Goal: Information Seeking & Learning: Learn about a topic

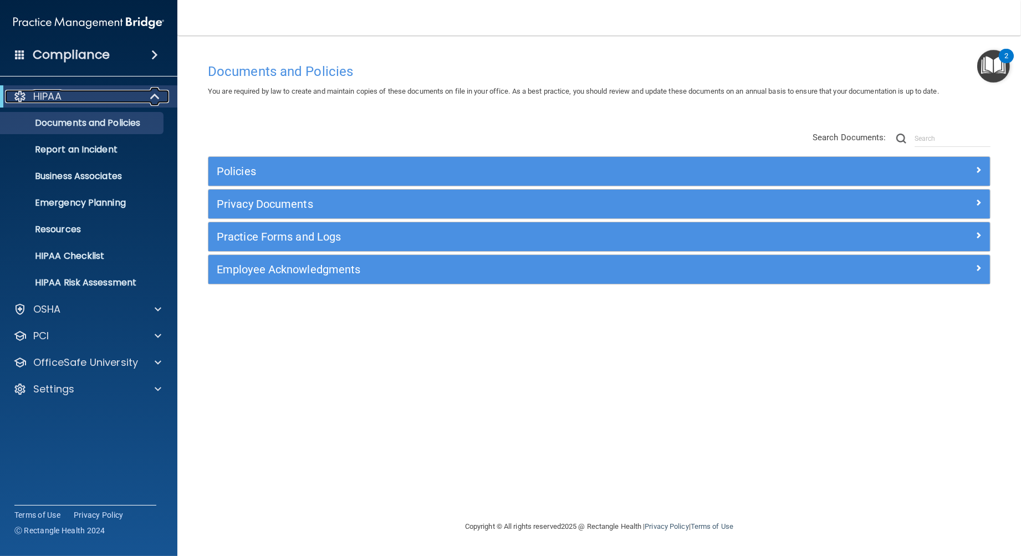
click at [153, 99] on span at bounding box center [155, 96] width 9 height 13
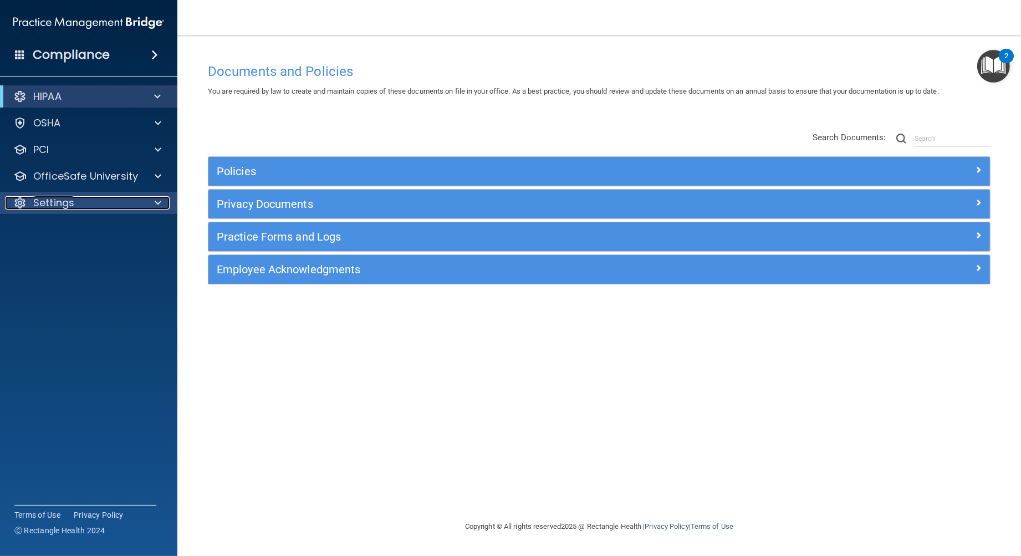
click at [153, 201] on div at bounding box center [156, 202] width 28 height 13
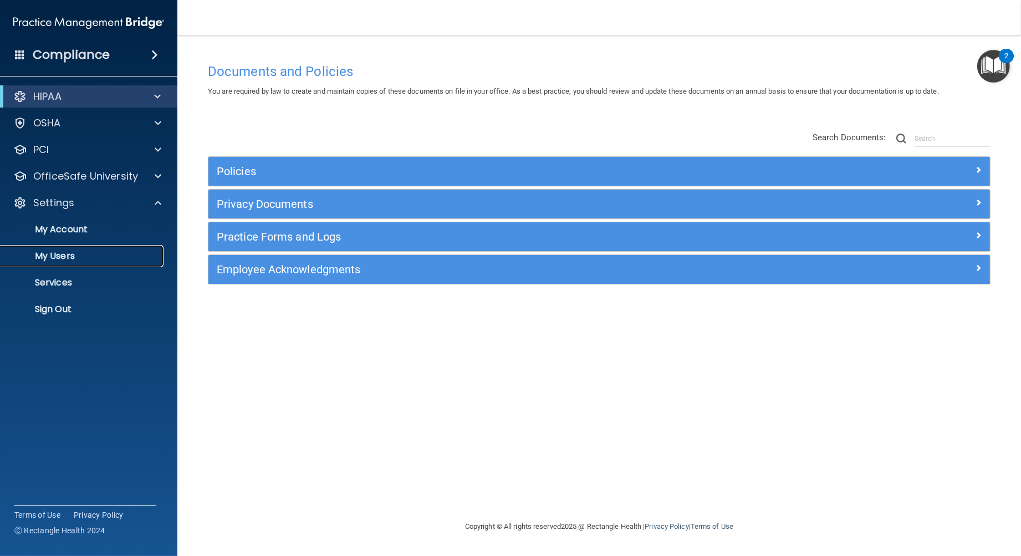
click at [52, 256] on p "My Users" at bounding box center [82, 256] width 151 height 11
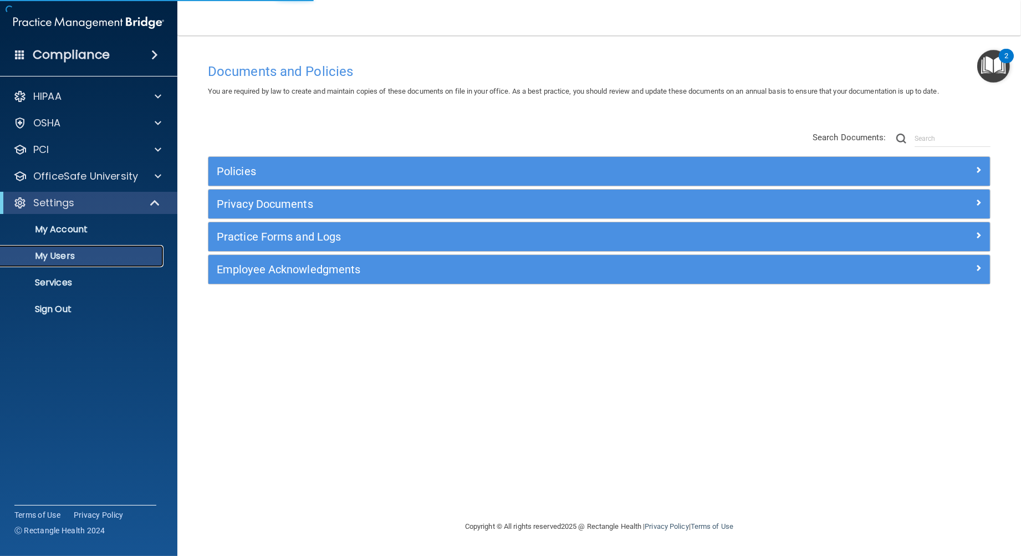
select select "20"
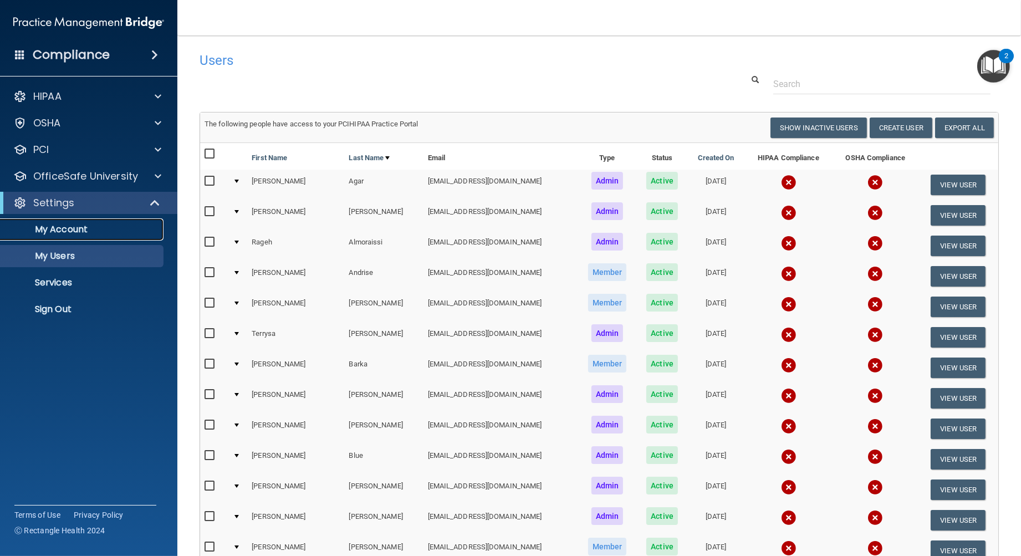
click at [47, 228] on p "My Account" at bounding box center [82, 229] width 151 height 11
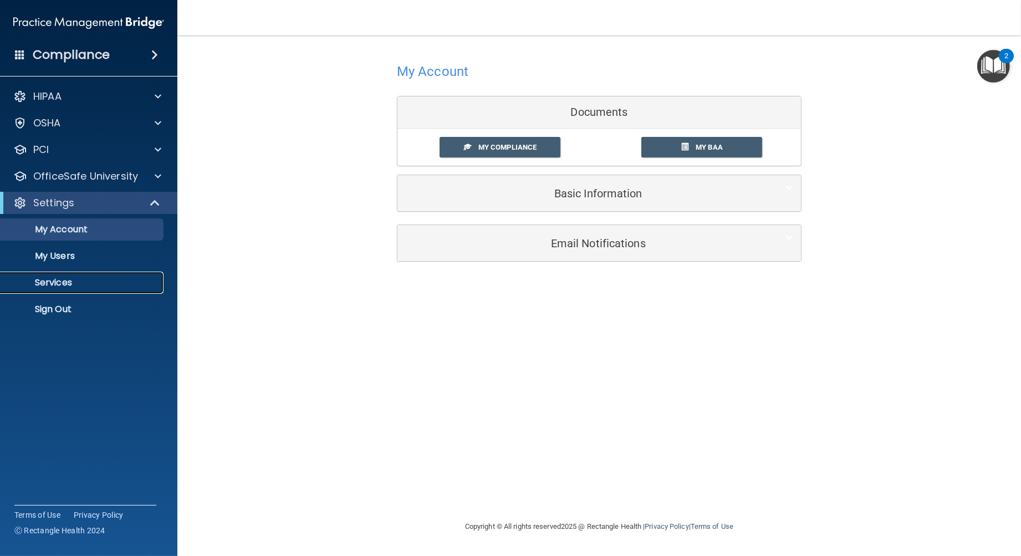
click at [59, 285] on p "Services" at bounding box center [82, 282] width 151 height 11
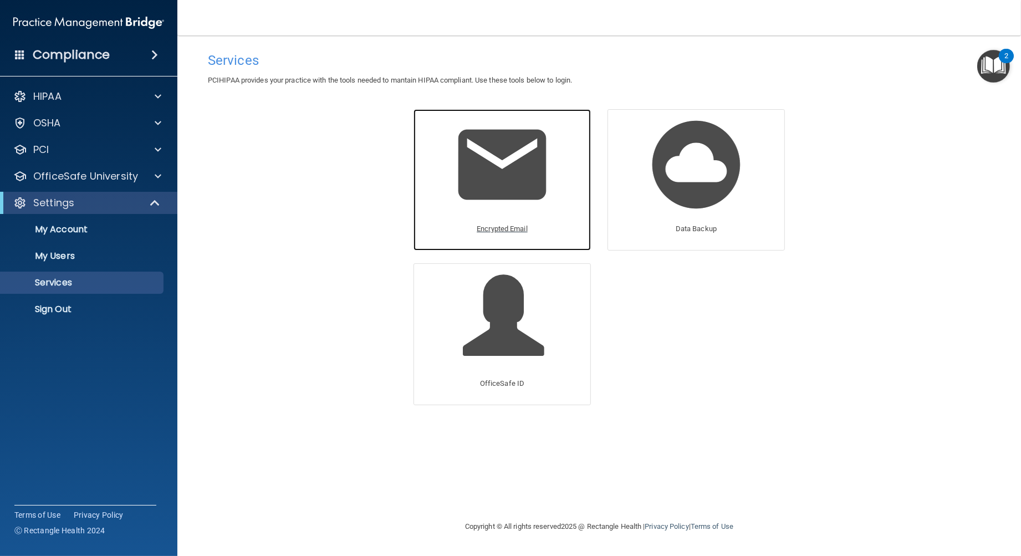
click at [500, 196] on img at bounding box center [501, 164] width 105 height 105
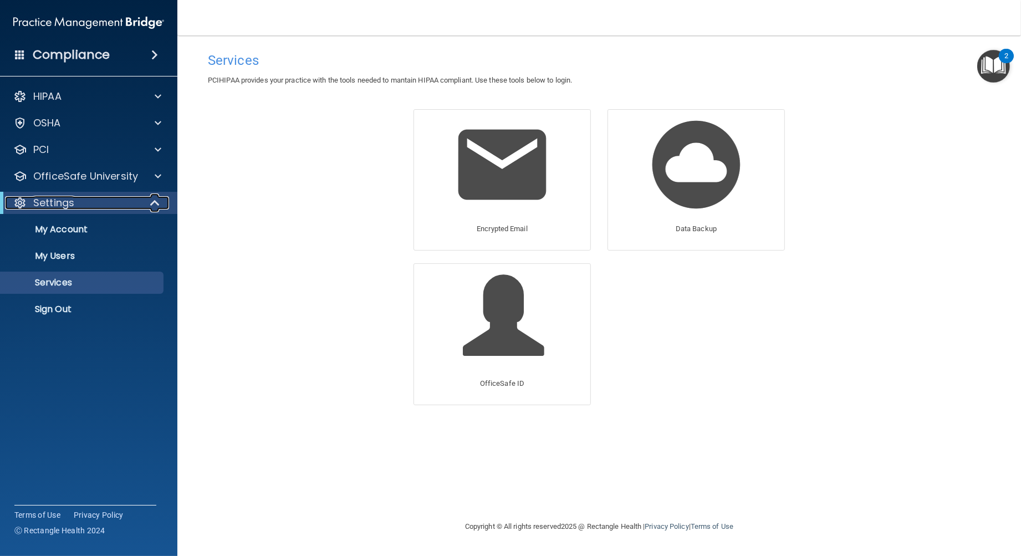
click at [154, 204] on span at bounding box center [155, 202] width 9 height 13
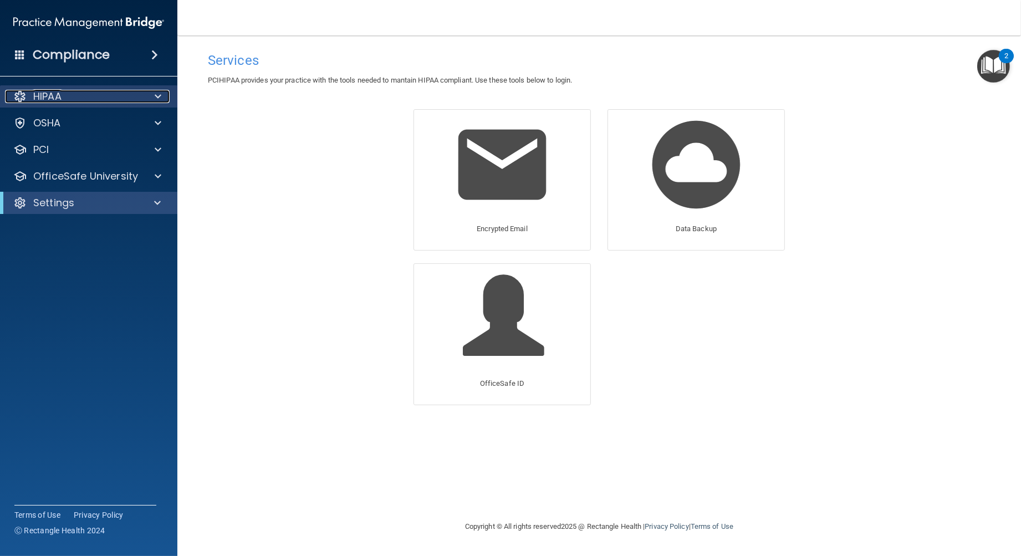
click at [65, 96] on div "HIPAA" at bounding box center [73, 96] width 137 height 13
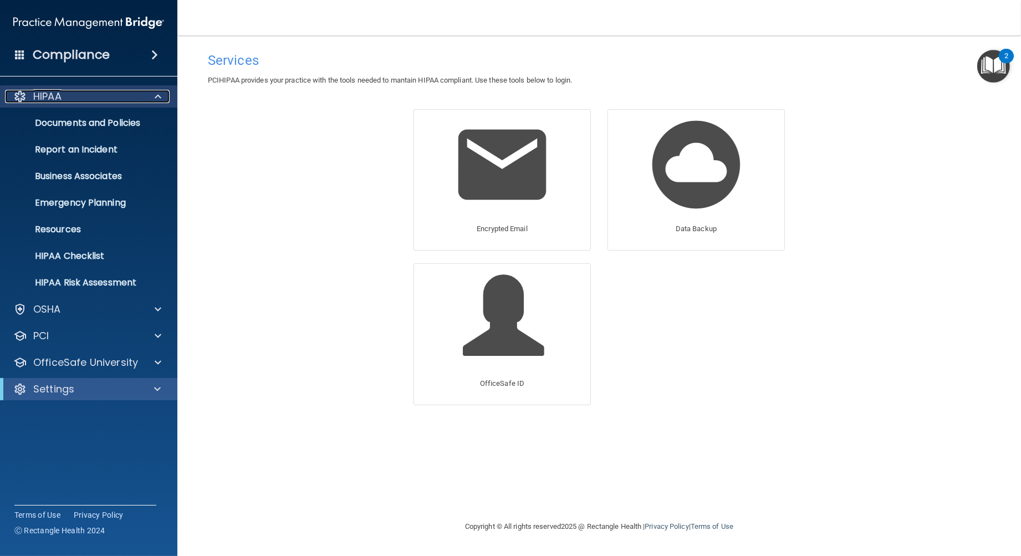
click at [159, 98] on span at bounding box center [158, 96] width 7 height 13
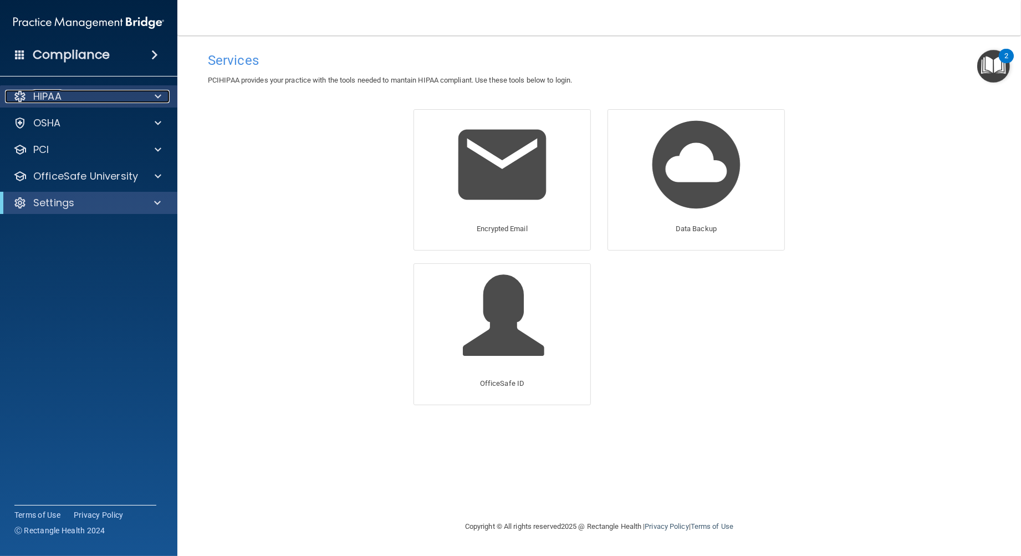
click at [99, 96] on div "HIPAA" at bounding box center [73, 96] width 137 height 13
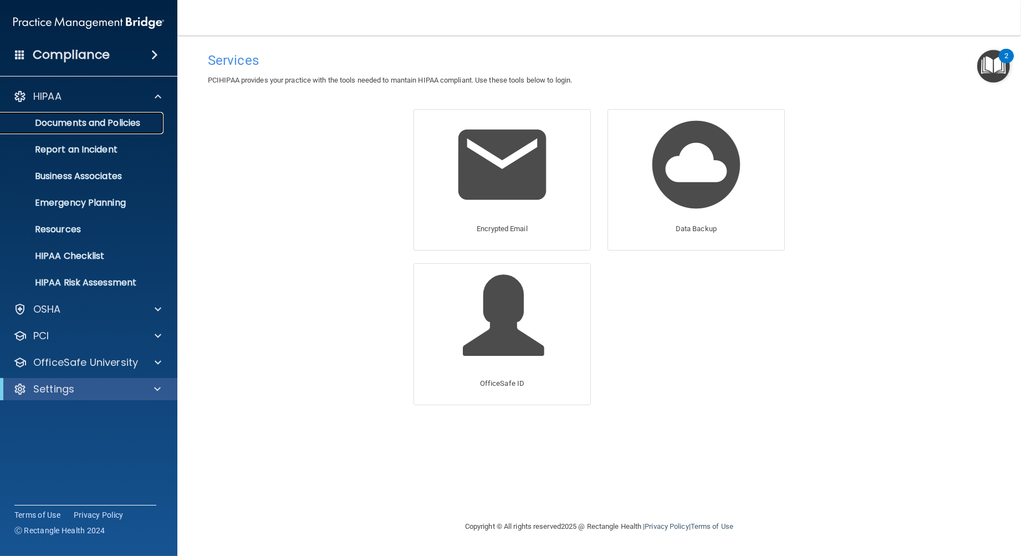
click at [76, 118] on p "Documents and Policies" at bounding box center [82, 122] width 151 height 11
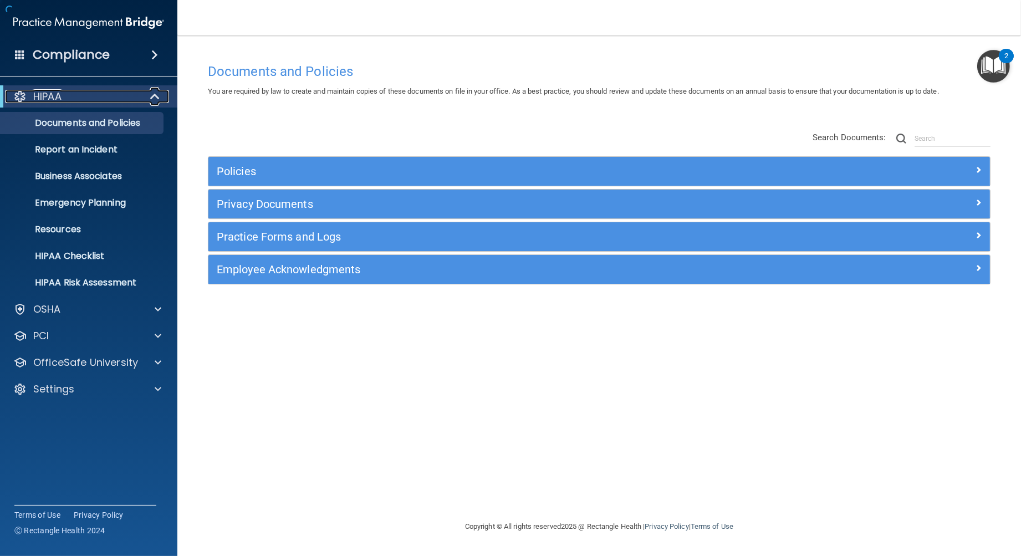
click at [153, 99] on span at bounding box center [155, 96] width 9 height 13
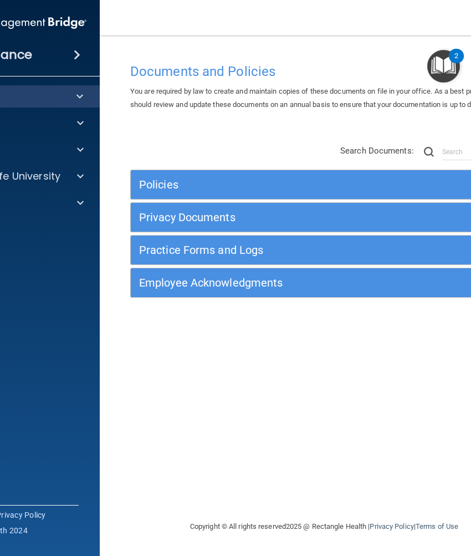
click at [449, 543] on div "Copyright © All rights reserved 2025 @ Rectangle Health | Privacy Policy | Term…" at bounding box center [324, 526] width 405 height 35
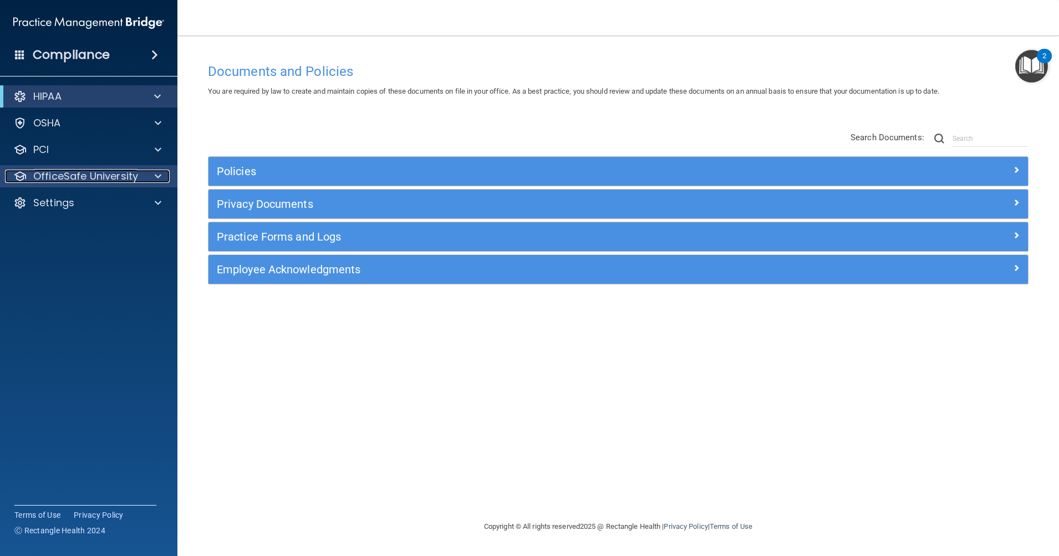
click at [71, 172] on p "OfficeSafe University" at bounding box center [85, 176] width 105 height 13
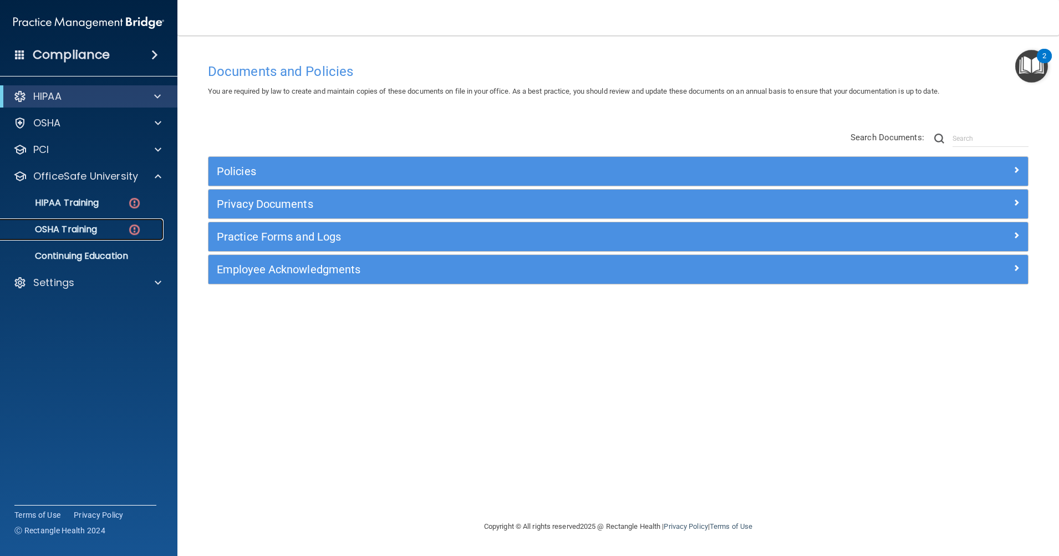
click at [88, 224] on p "OSHA Training" at bounding box center [52, 229] width 90 height 11
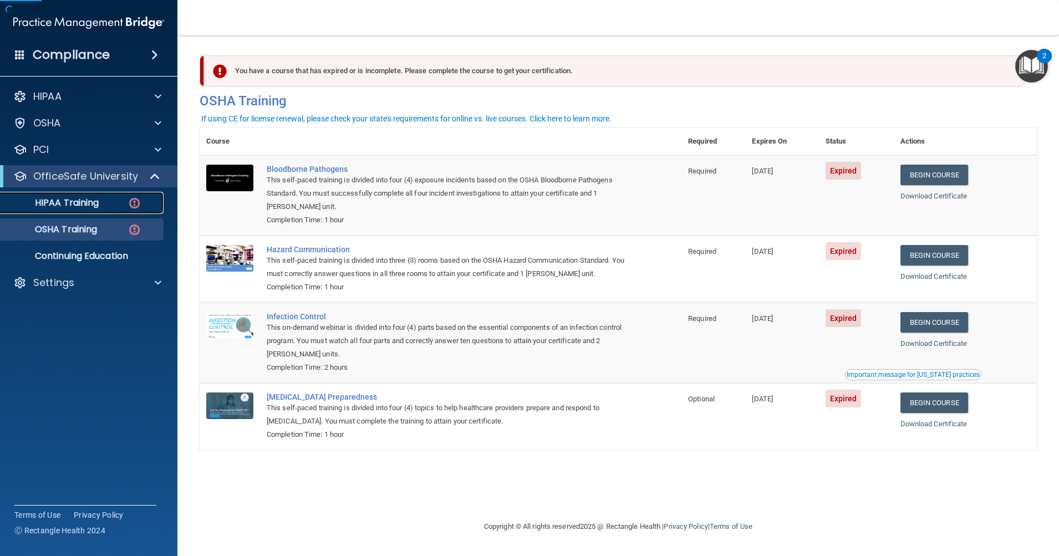
click at [83, 203] on p "HIPAA Training" at bounding box center [52, 202] width 91 height 11
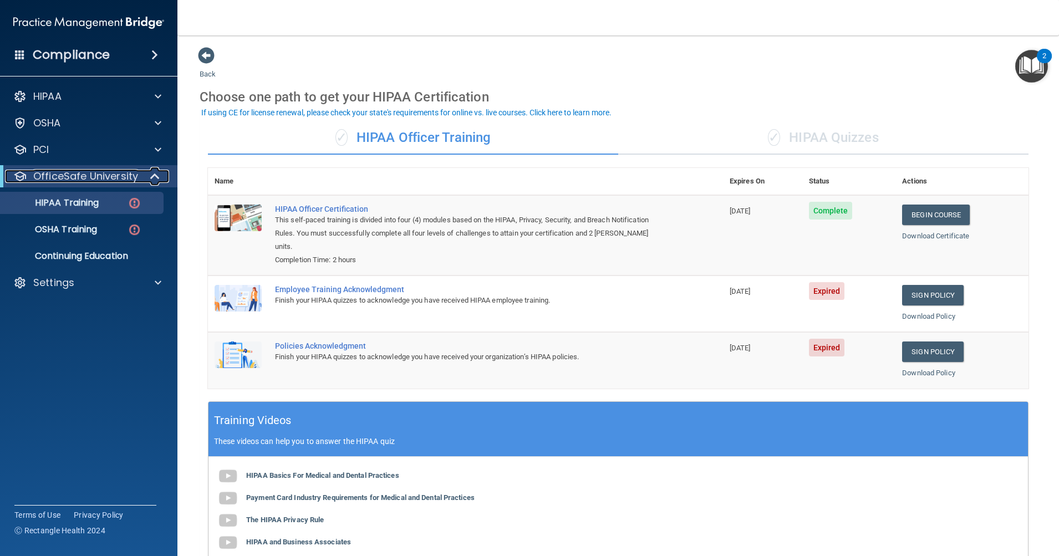
click at [158, 176] on span at bounding box center [155, 176] width 9 height 13
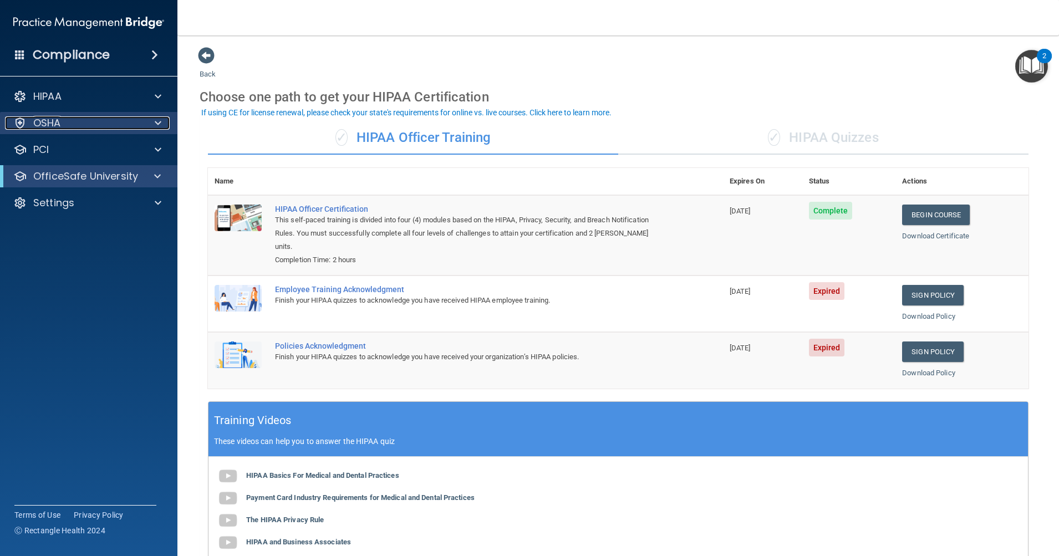
click at [156, 126] on span at bounding box center [158, 122] width 7 height 13
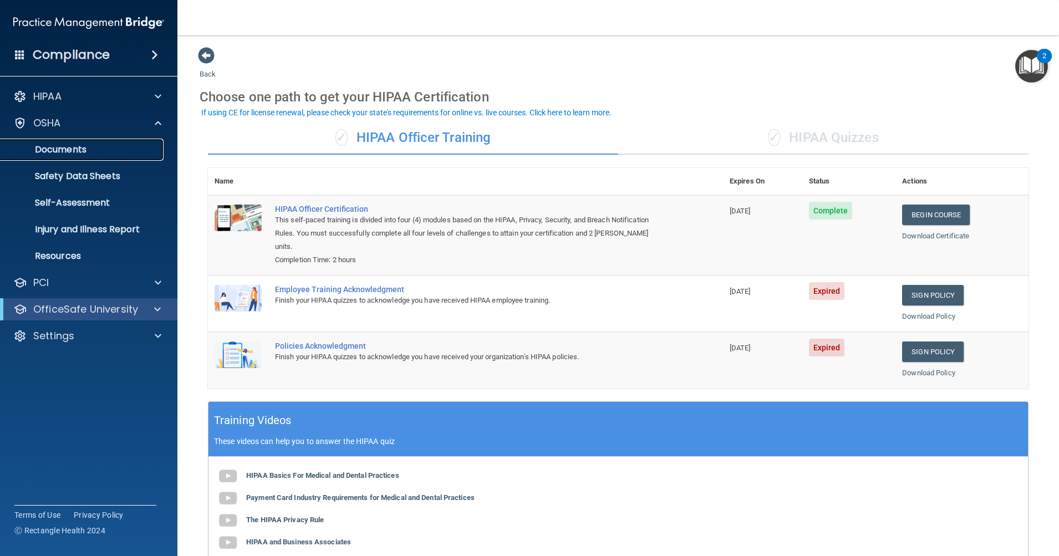
click at [73, 147] on p "Documents" at bounding box center [82, 149] width 151 height 11
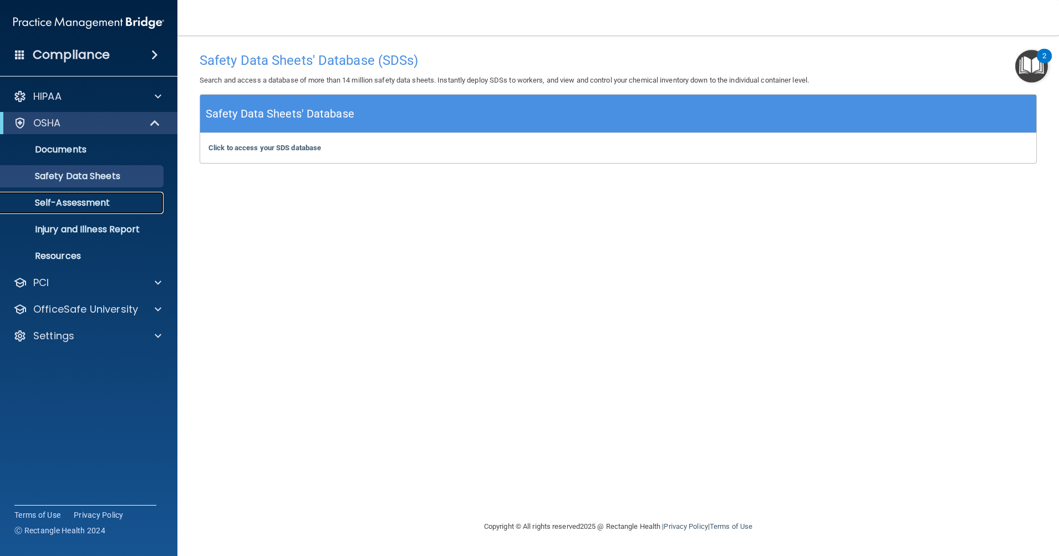
click at [99, 201] on p "Self-Assessment" at bounding box center [82, 202] width 151 height 11
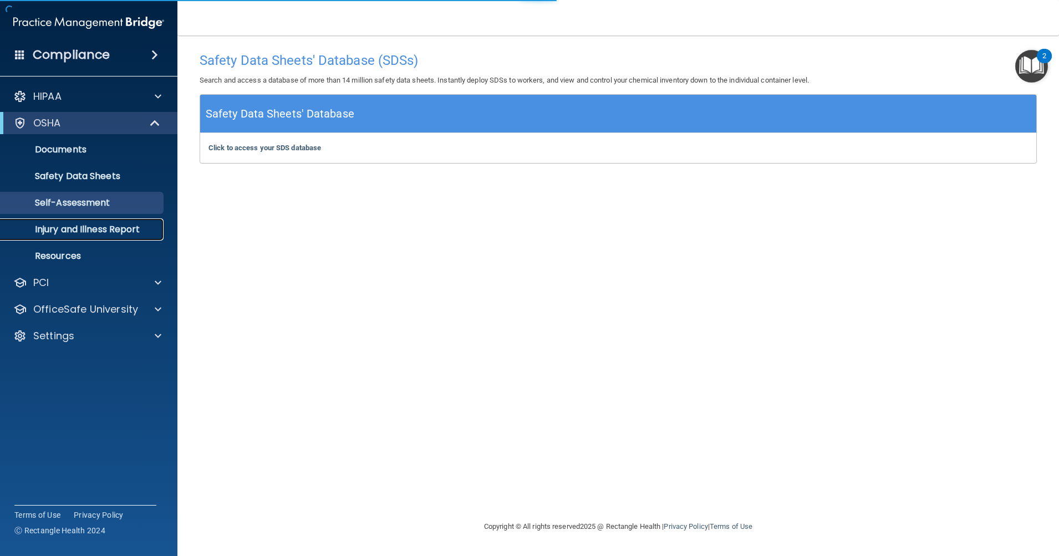
click at [104, 227] on p "Injury and Illness Report" at bounding box center [82, 229] width 151 height 11
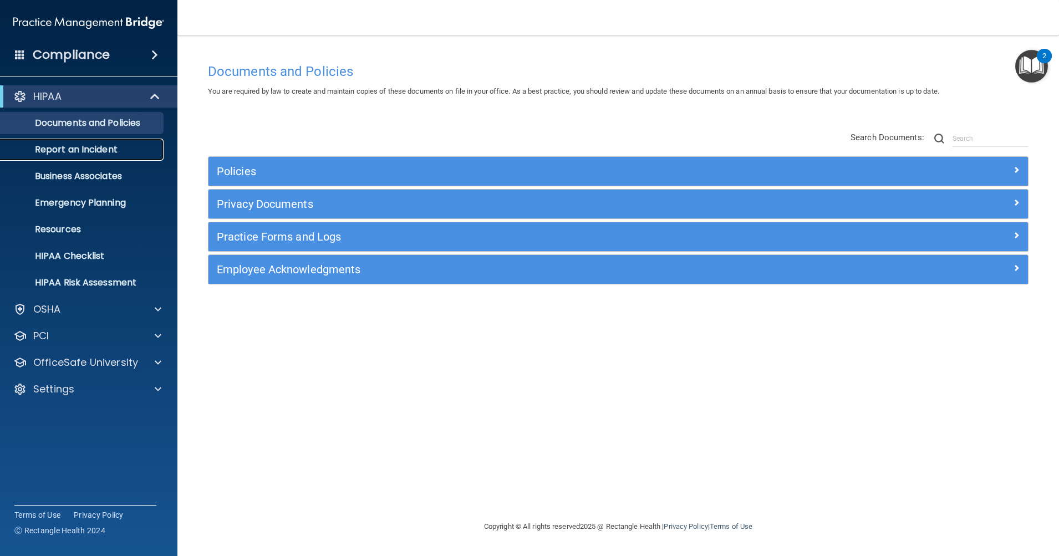
click at [107, 147] on p "Report an Incident" at bounding box center [82, 149] width 151 height 11
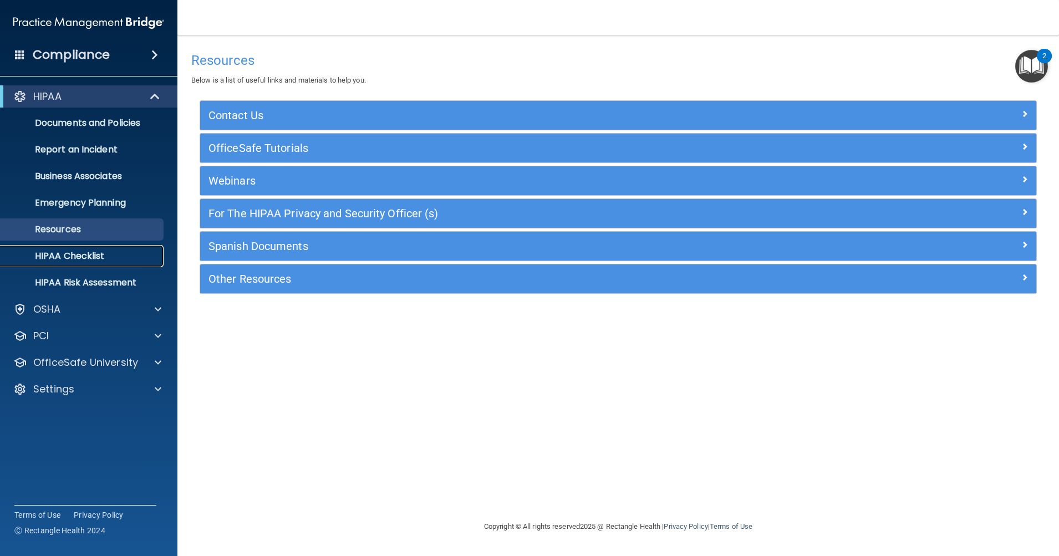
click at [85, 258] on p "HIPAA Checklist" at bounding box center [82, 256] width 151 height 11
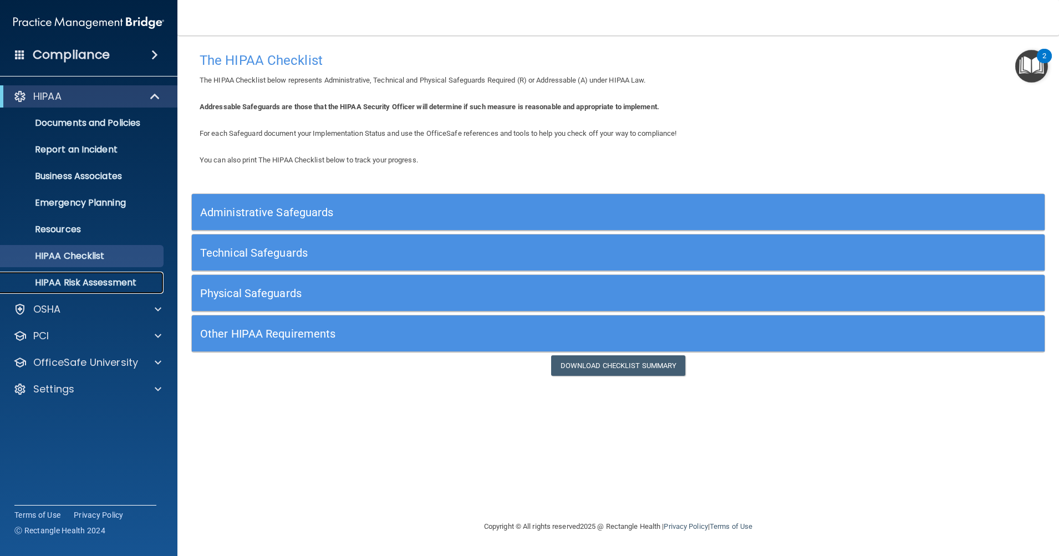
click at [98, 278] on p "HIPAA Risk Assessment" at bounding box center [82, 282] width 151 height 11
